Goal: Transaction & Acquisition: Obtain resource

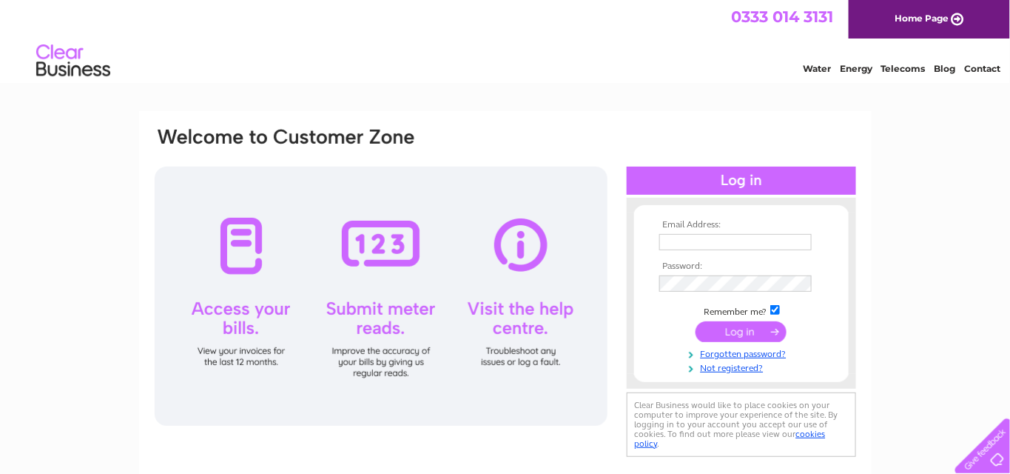
type input "stoney_bowling_club@yahoo.co.uk"
drag, startPoint x: 756, startPoint y: 334, endPoint x: 747, endPoint y: 321, distance: 16.0
click at [756, 331] on input "submit" at bounding box center [741, 331] width 91 height 21
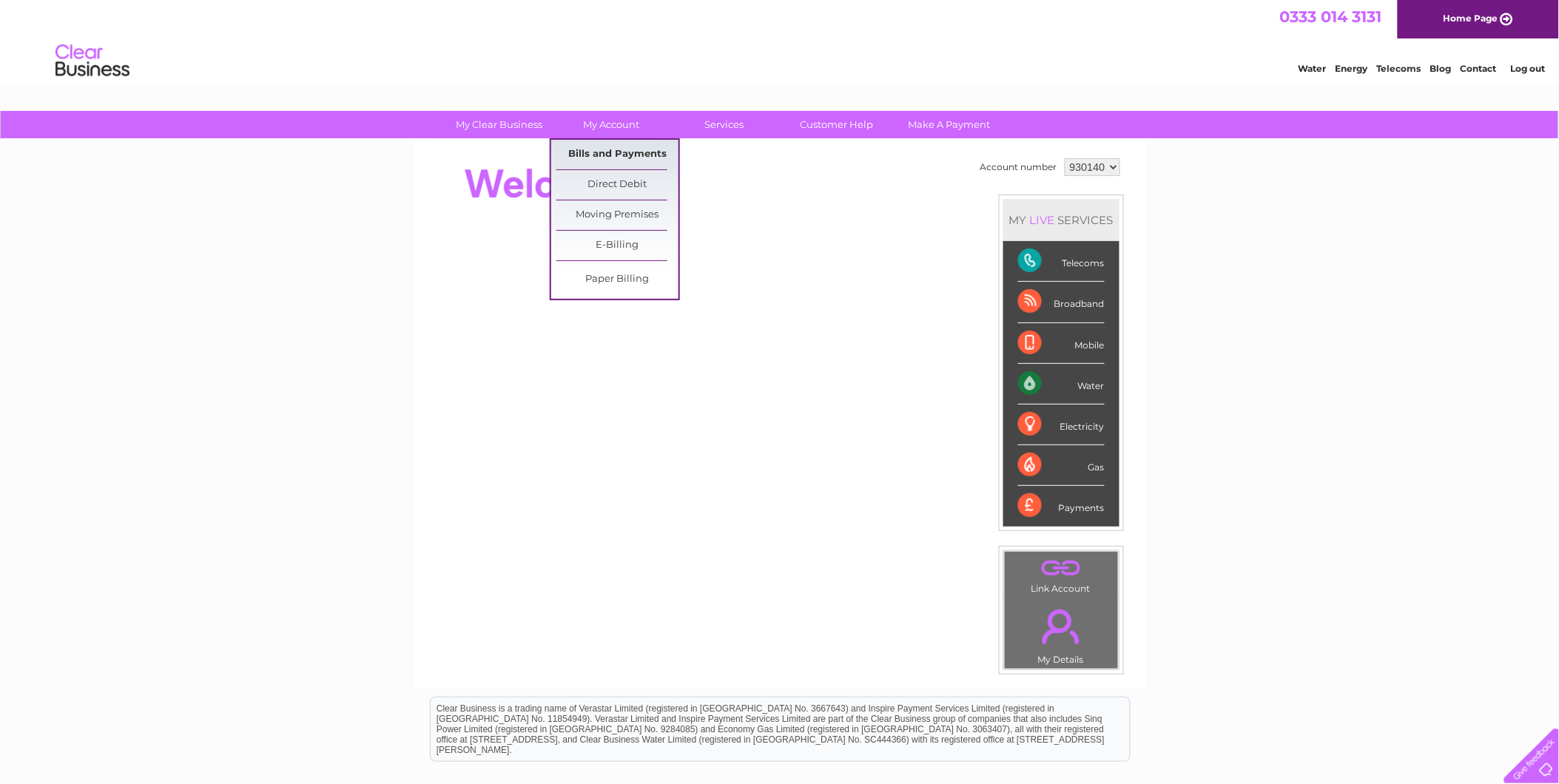
click at [609, 154] on link "Bills and Payments" at bounding box center [618, 155] width 122 height 30
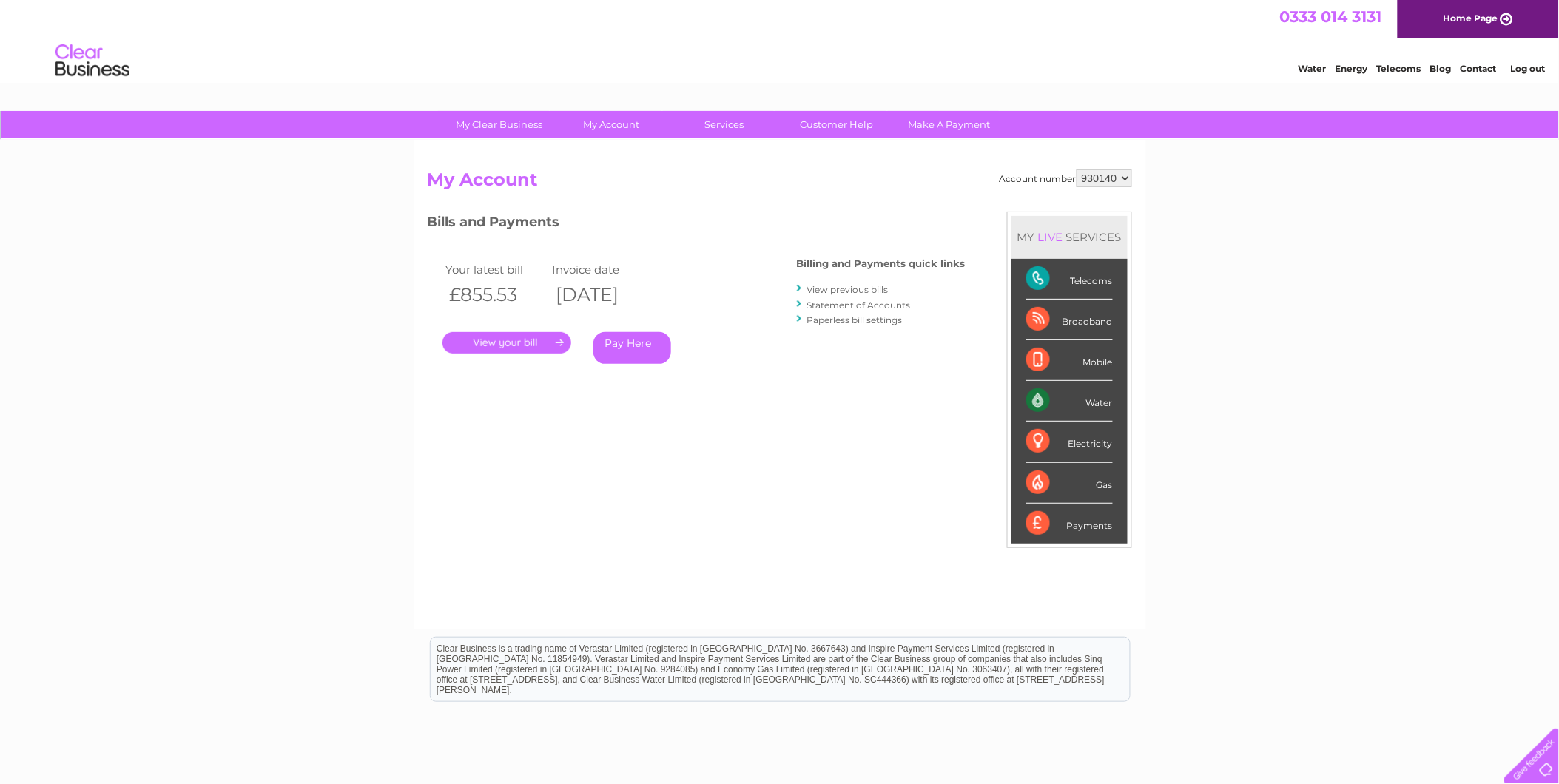
click at [506, 341] on link "." at bounding box center [507, 342] width 129 height 21
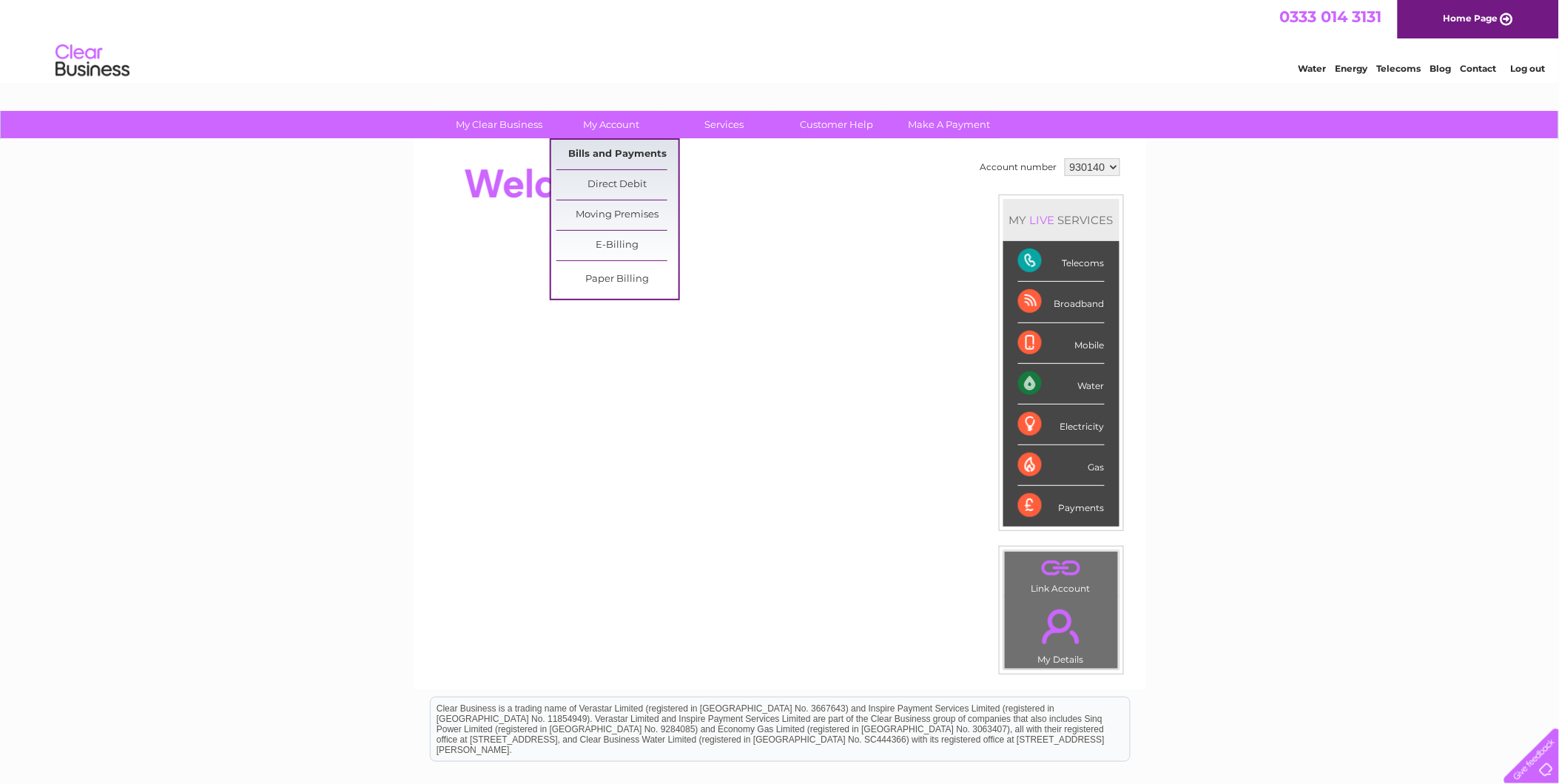
click at [622, 146] on link "Bills and Payments" at bounding box center [618, 155] width 122 height 30
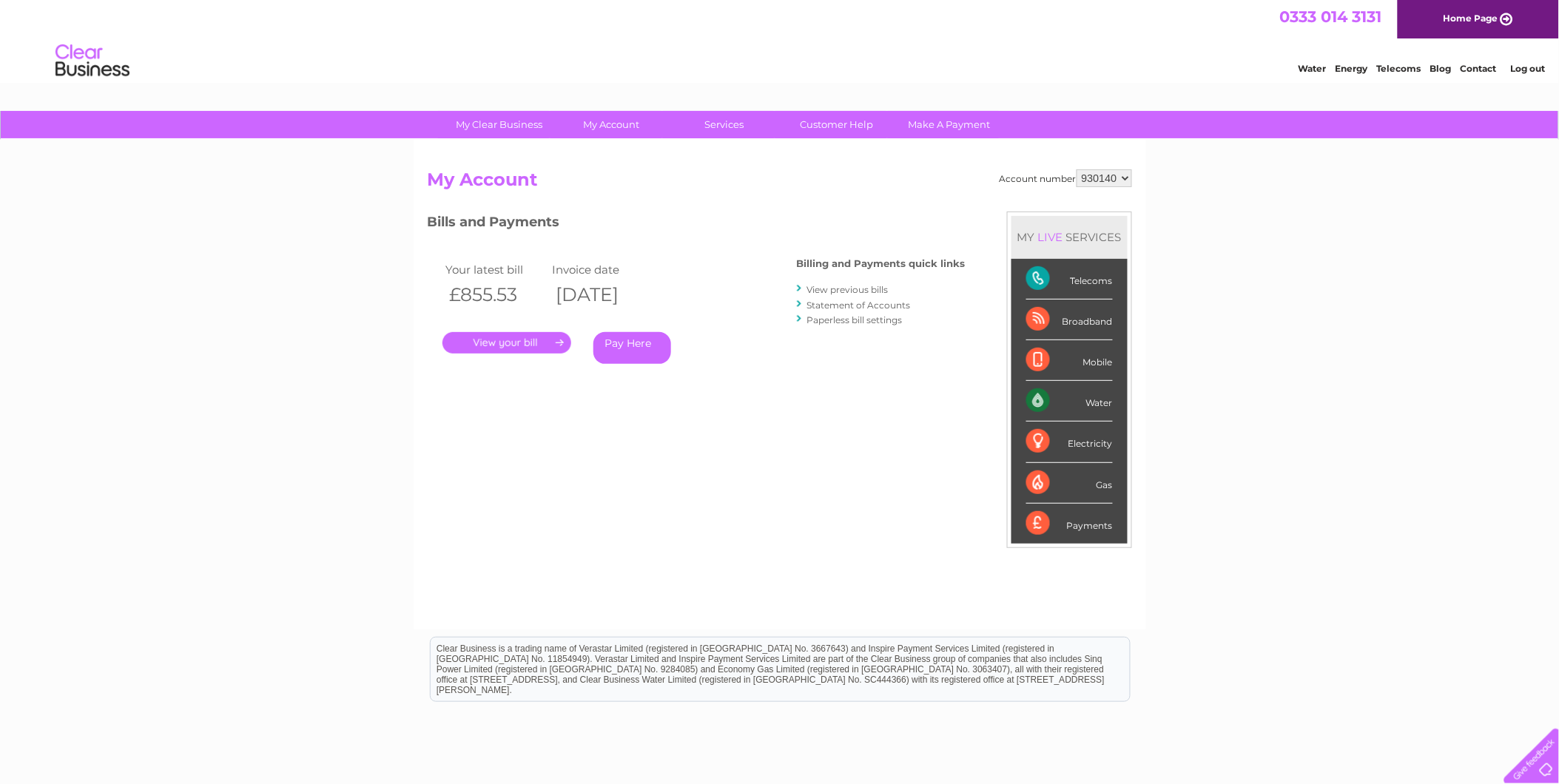
click at [520, 343] on link "." at bounding box center [507, 342] width 129 height 21
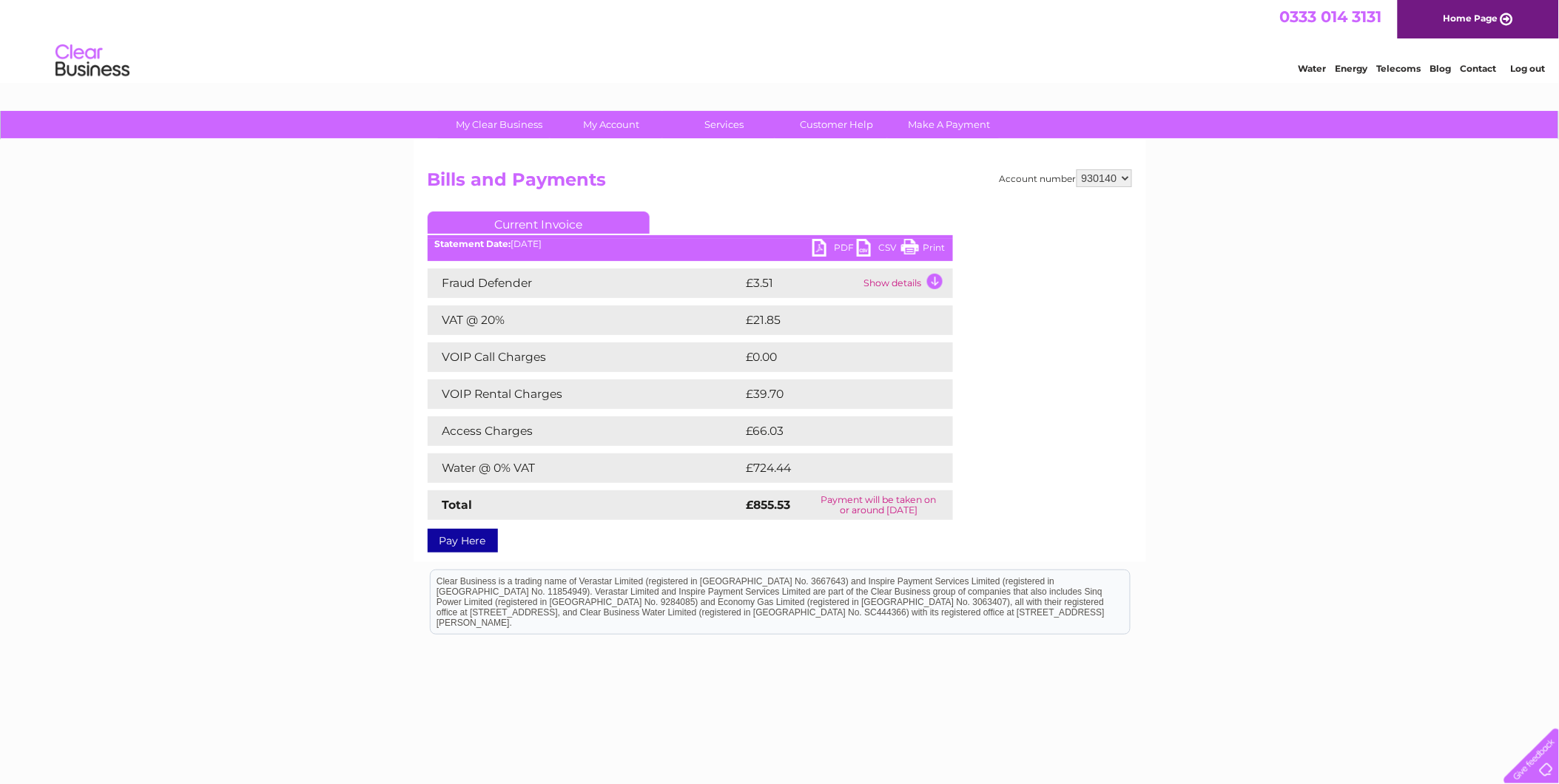
click at [836, 245] on link "PDF" at bounding box center [835, 249] width 44 height 21
